Goal: Transaction & Acquisition: Purchase product/service

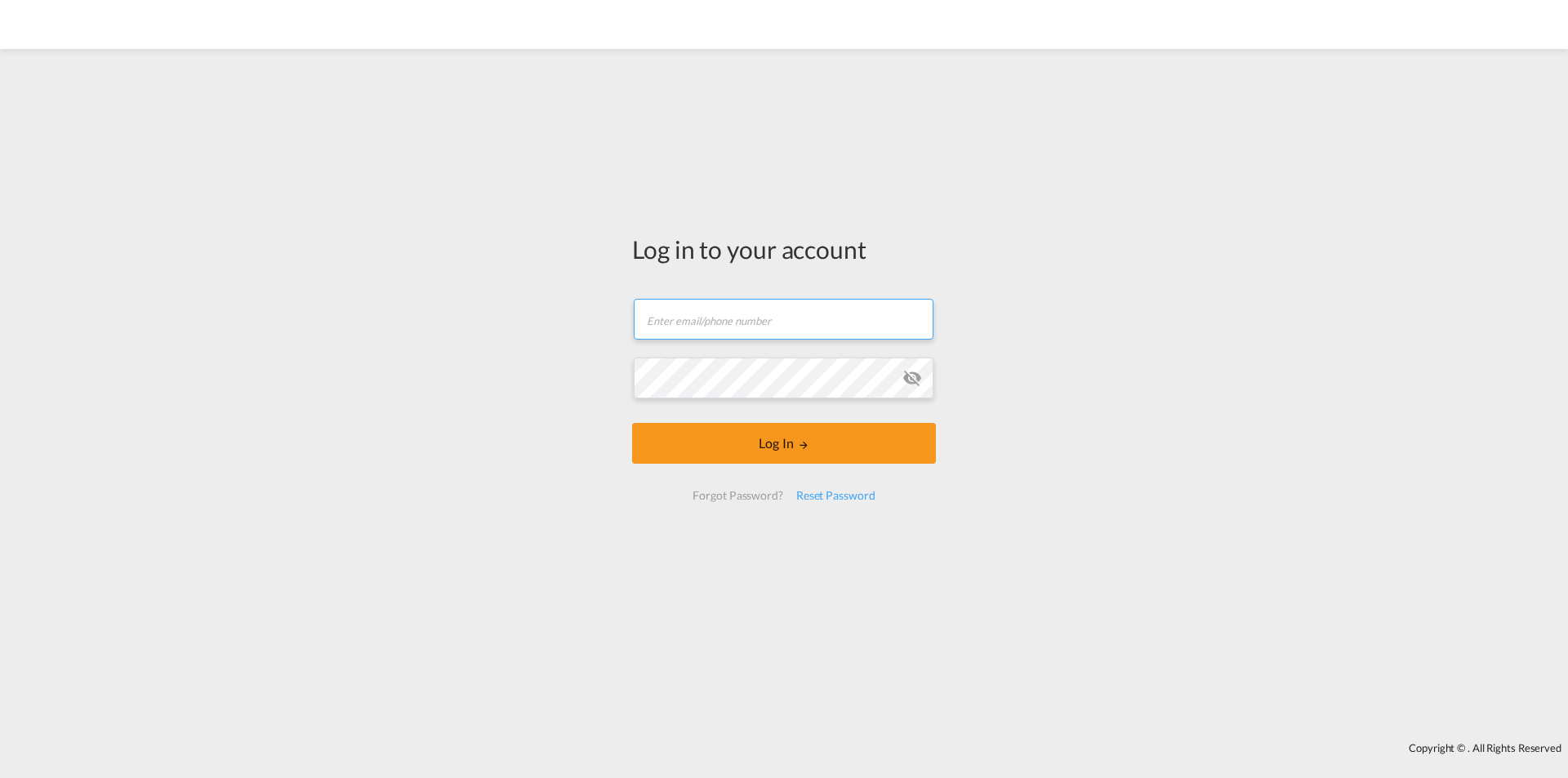
drag, startPoint x: 855, startPoint y: 329, endPoint x: 838, endPoint y: 336, distance: 18.4
click at [855, 329] on input "text" at bounding box center [784, 319] width 300 height 41
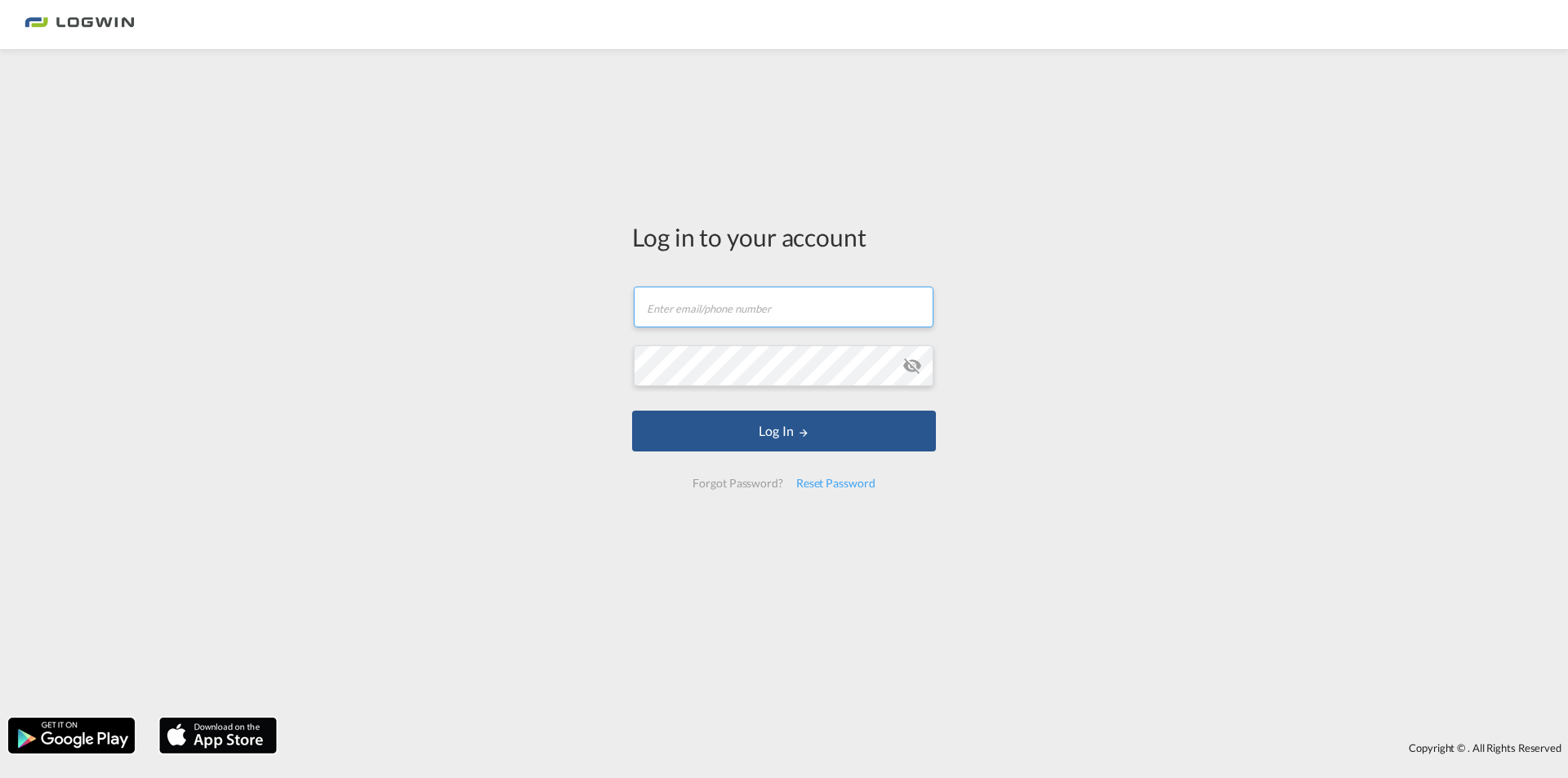
paste input "[PERSON_NAME][EMAIL_ADDRESS][DOMAIN_NAME]"
type input "[PERSON_NAME][EMAIL_ADDRESS][DOMAIN_NAME]"
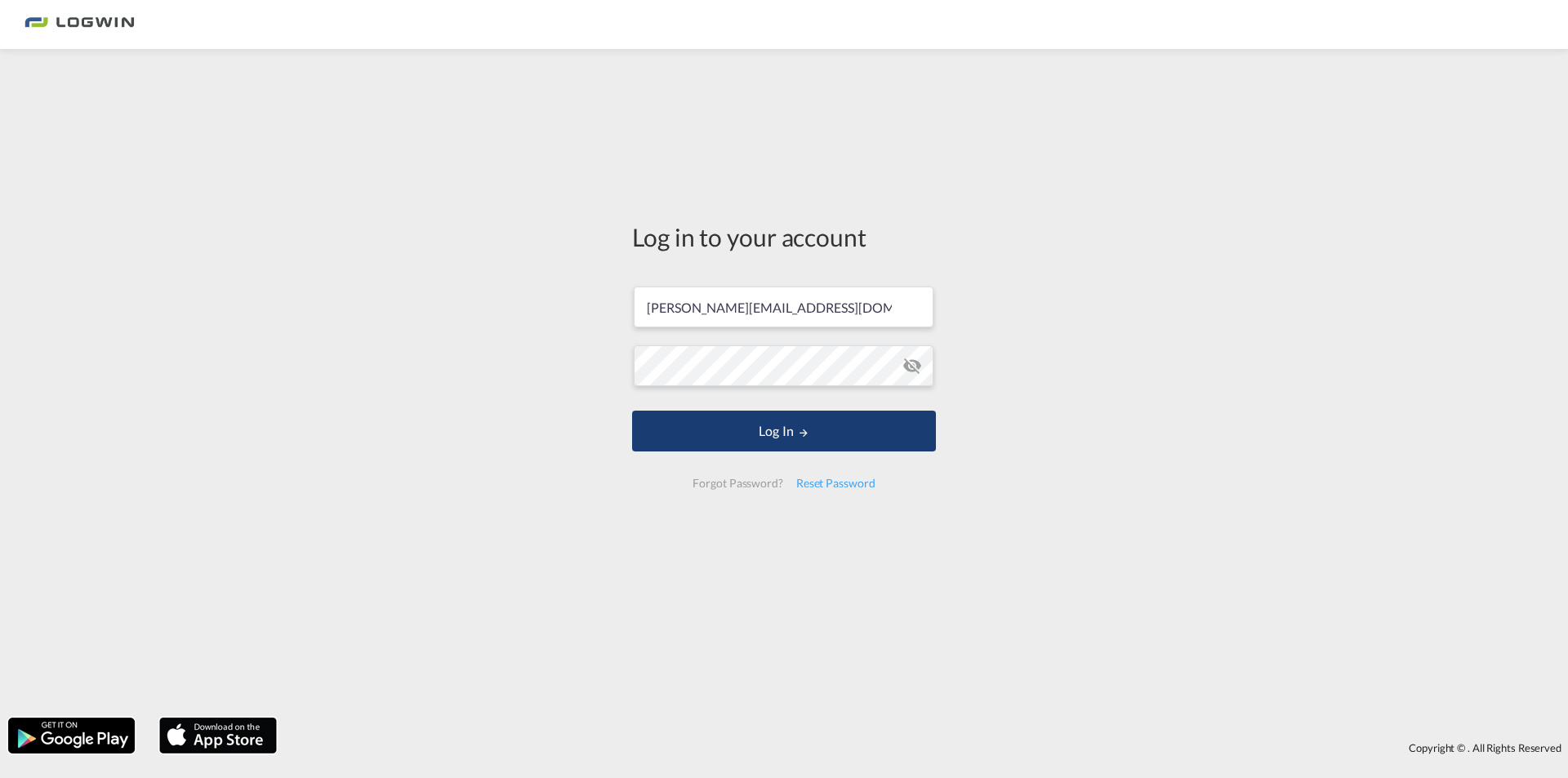
click at [721, 433] on button "Log In" at bounding box center [784, 431] width 304 height 41
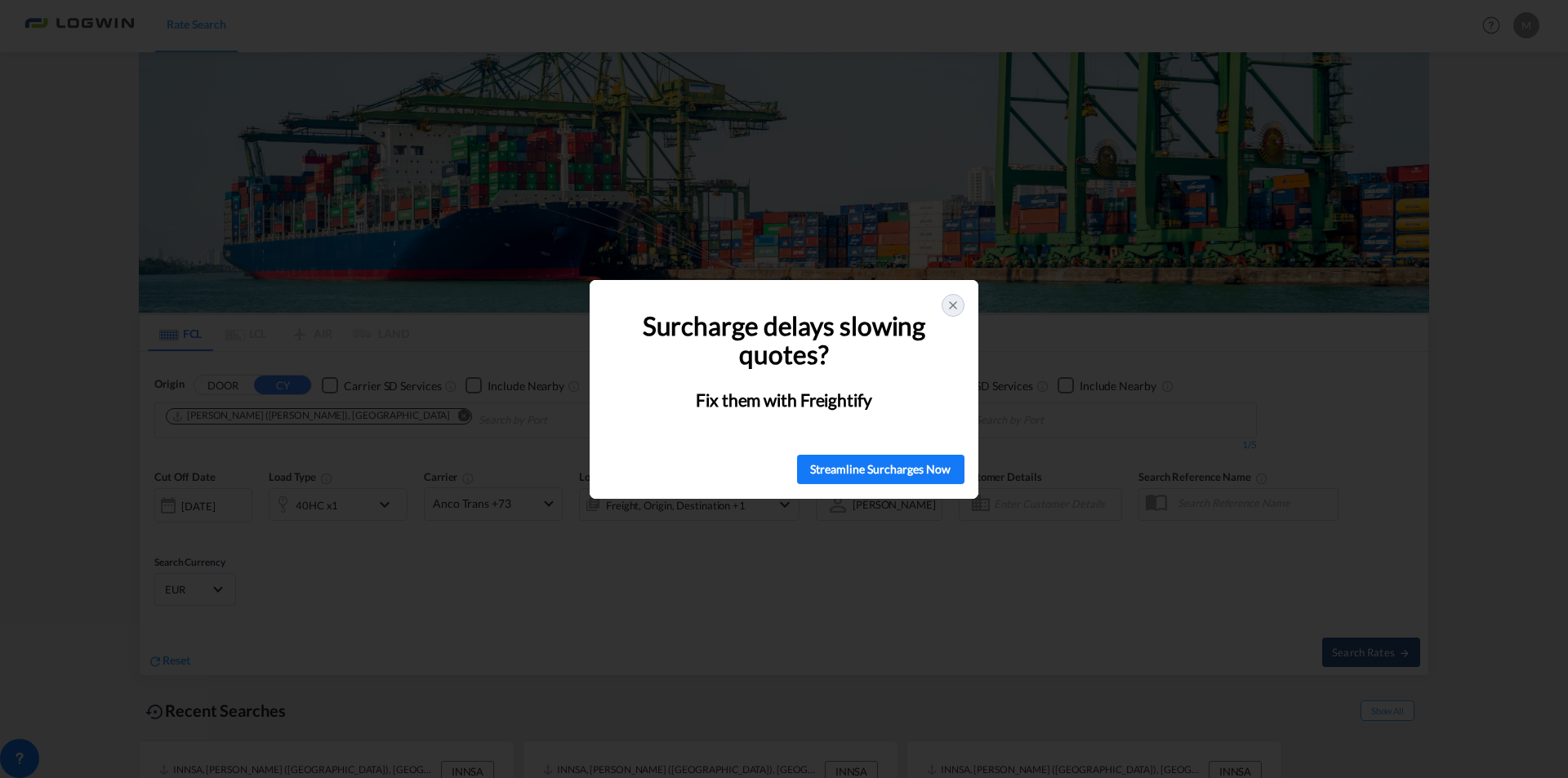
click at [956, 301] on icon at bounding box center [953, 306] width 13 height 13
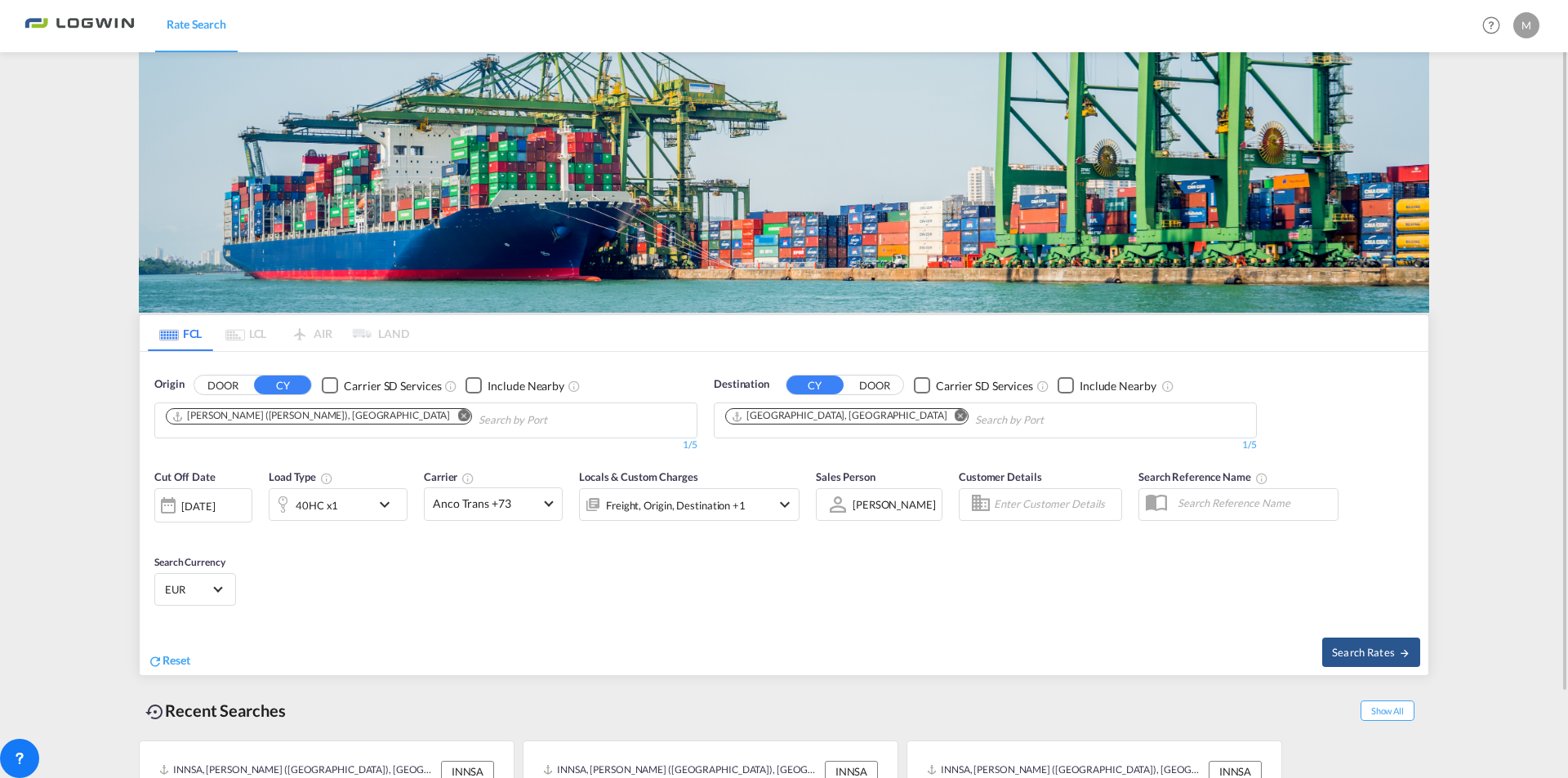
drag, startPoint x: 371, startPoint y: 415, endPoint x: 357, endPoint y: 431, distance: 21.3
click at [457, 415] on md-icon "Remove" at bounding box center [463, 416] width 12 height 12
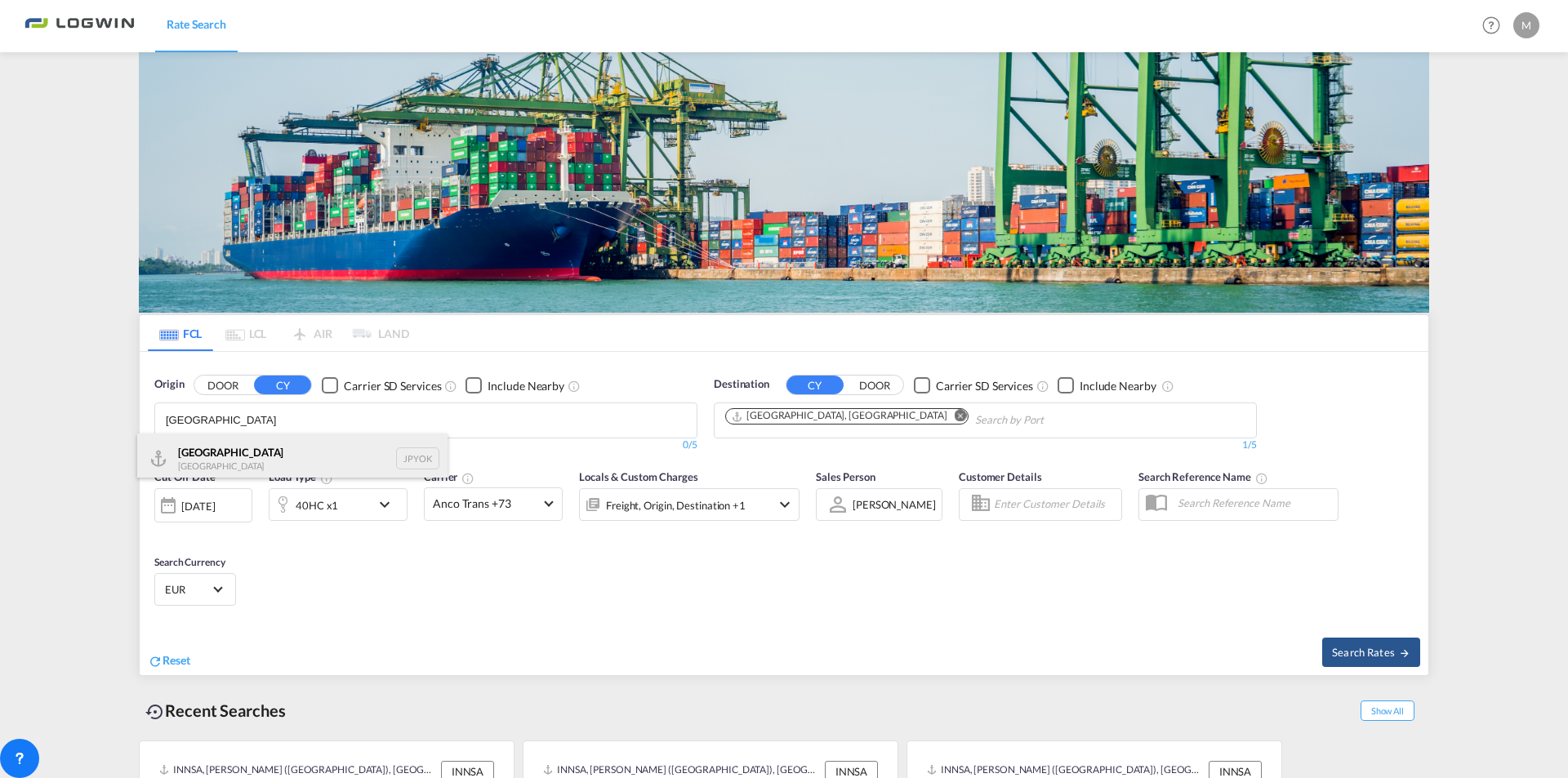
type input "[GEOGRAPHIC_DATA]"
click at [219, 460] on div "Yokohama [GEOGRAPHIC_DATA] JPYOK" at bounding box center [293, 458] width 311 height 49
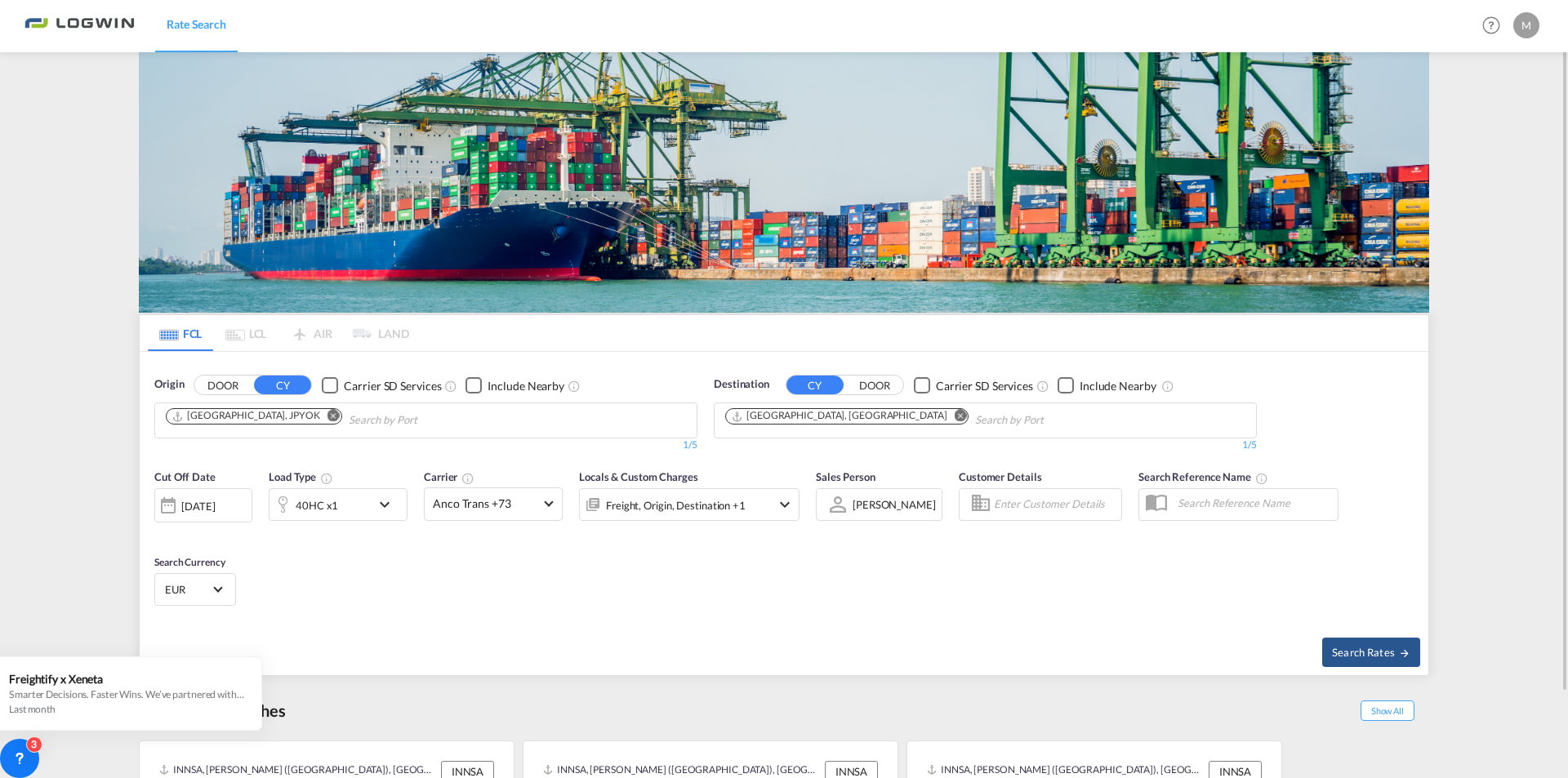
click at [386, 505] on md-icon "icon-chevron-down" at bounding box center [388, 505] width 28 height 20
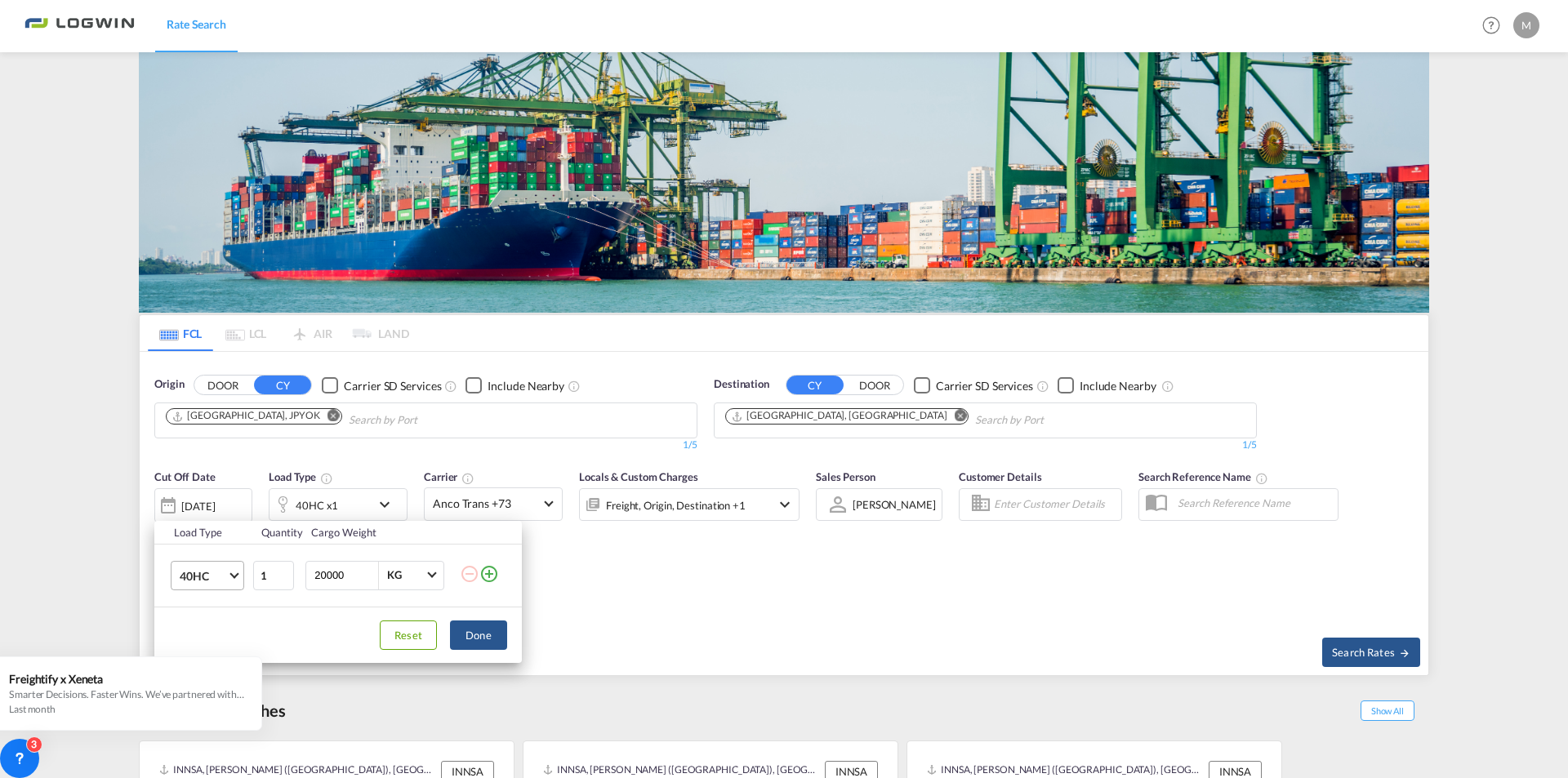
click at [232, 577] on md-select-value "40HC" at bounding box center [210, 575] width 65 height 28
click at [195, 500] on div "20GP" at bounding box center [194, 497] width 29 height 16
drag, startPoint x: 345, startPoint y: 573, endPoint x: 255, endPoint y: 577, distance: 90.1
click at [255, 577] on tr "20GP 1 20000 KG KG" at bounding box center [338, 575] width 367 height 63
type input "22000"
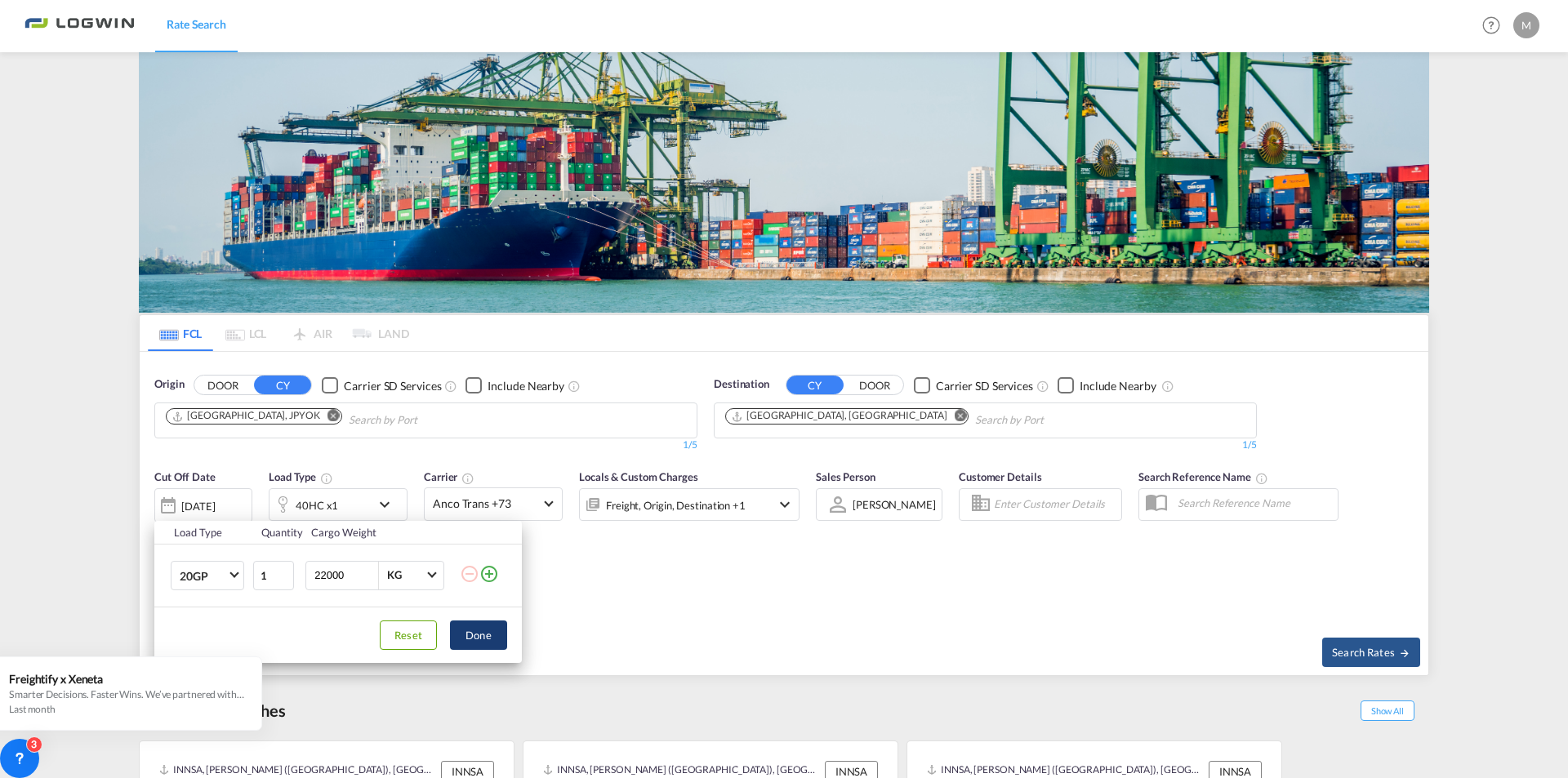
click at [476, 641] on button "Done" at bounding box center [479, 635] width 57 height 30
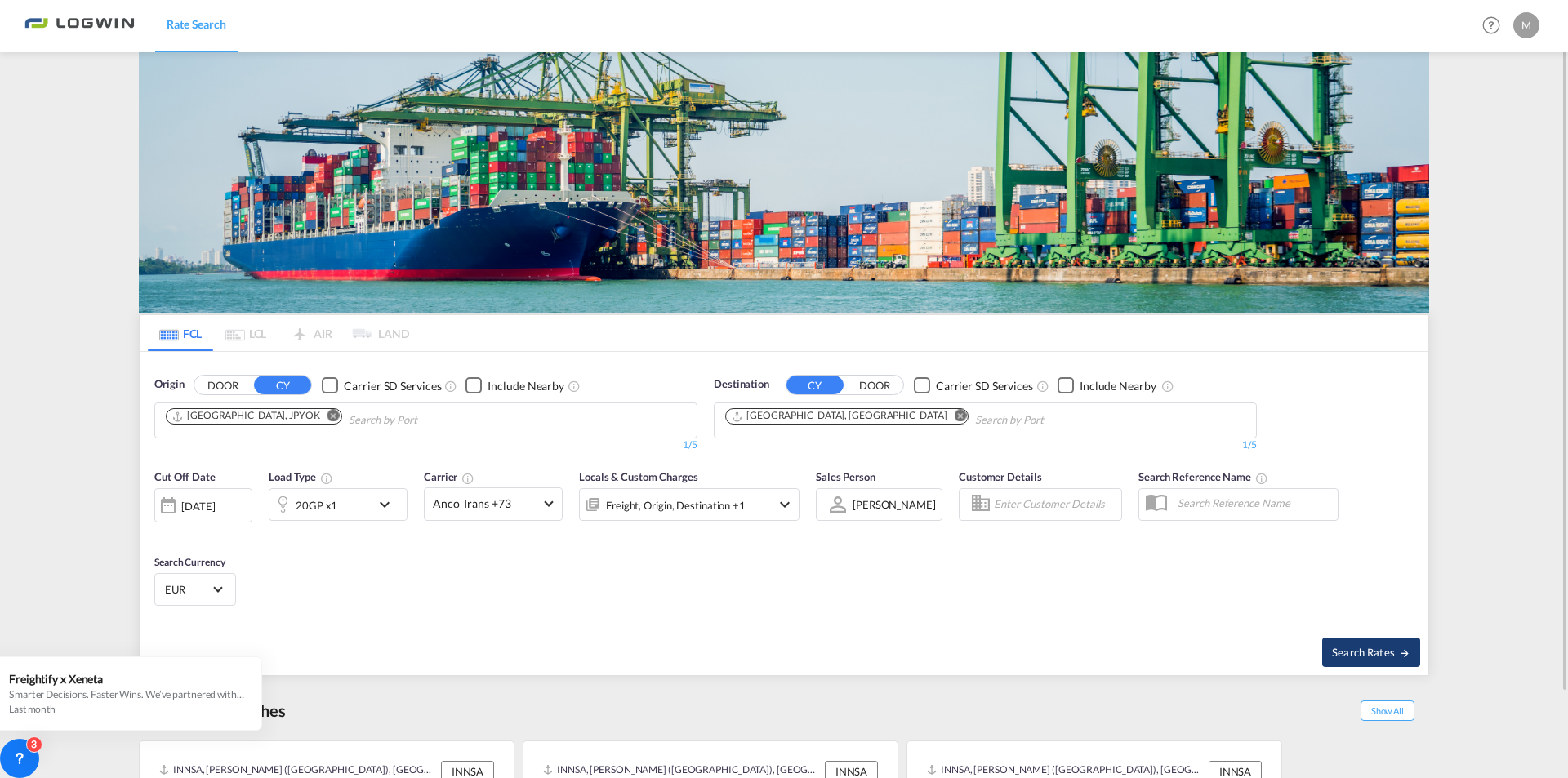
click at [1363, 664] on button "Search Rates" at bounding box center [1371, 652] width 98 height 30
type input "JPYOK to DEHAM / [DATE]"
